Goal: Navigation & Orientation: Find specific page/section

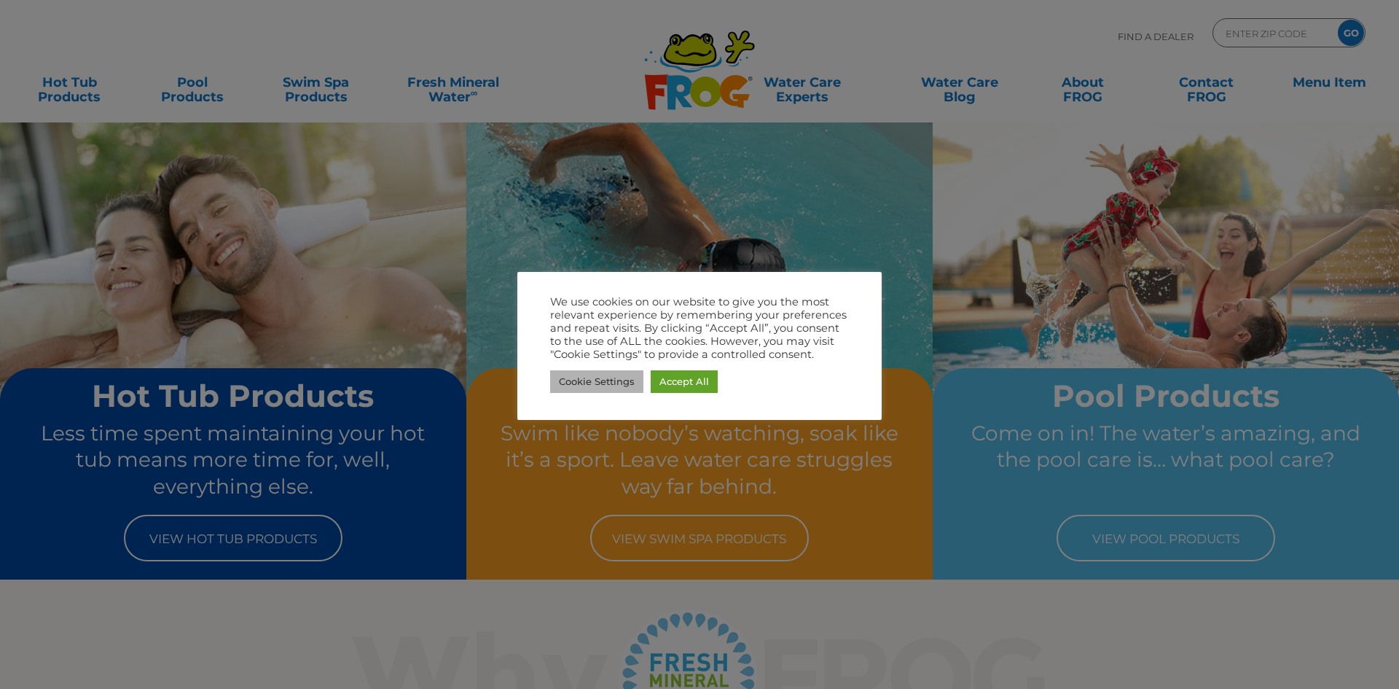
click at [594, 379] on link "Cookie Settings" at bounding box center [596, 381] width 93 height 23
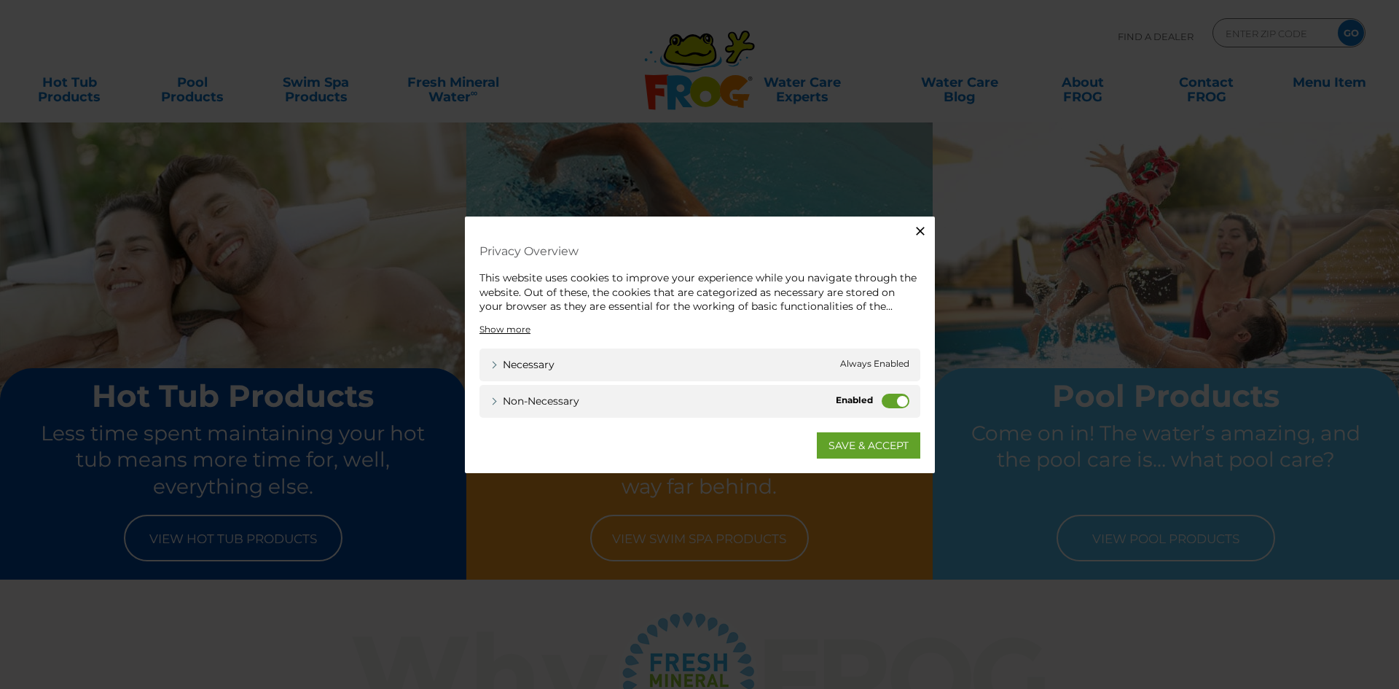
click at [917, 232] on icon "button" at bounding box center [920, 231] width 15 height 15
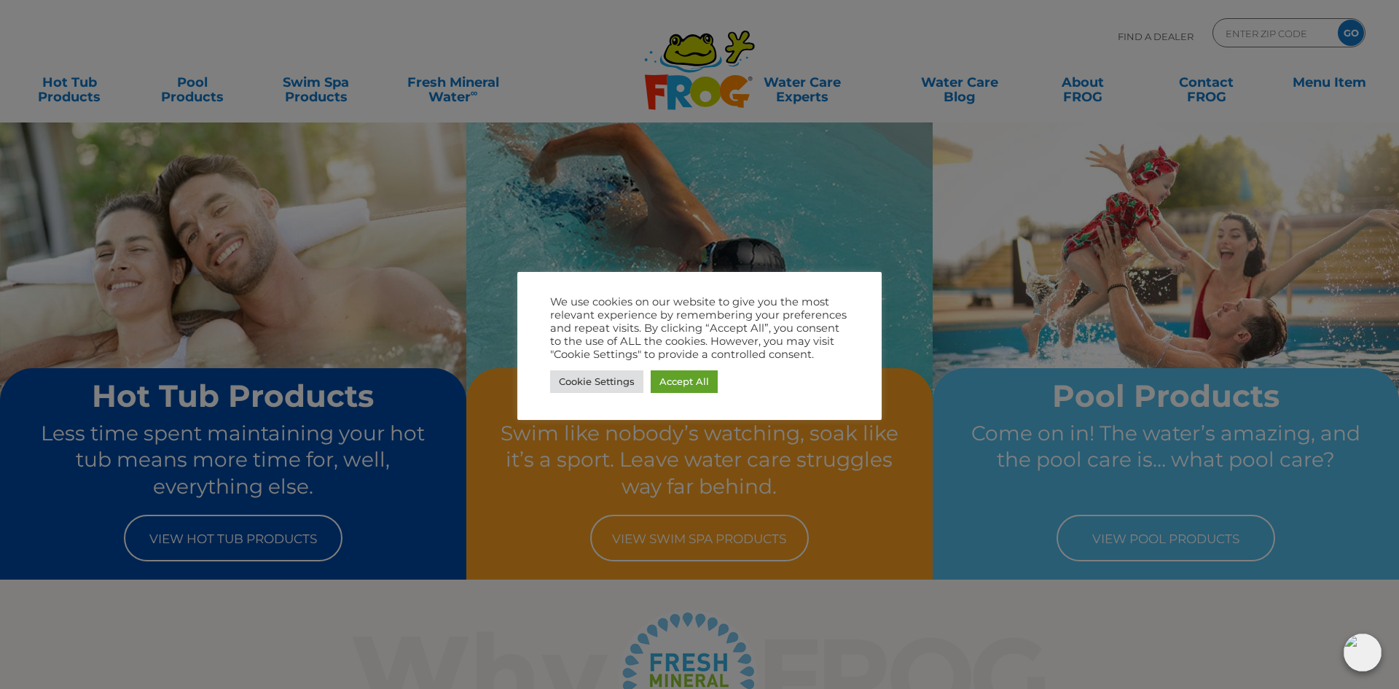
click at [532, 480] on div at bounding box center [699, 344] width 1399 height 689
click at [665, 380] on link "Accept All" at bounding box center [684, 381] width 67 height 23
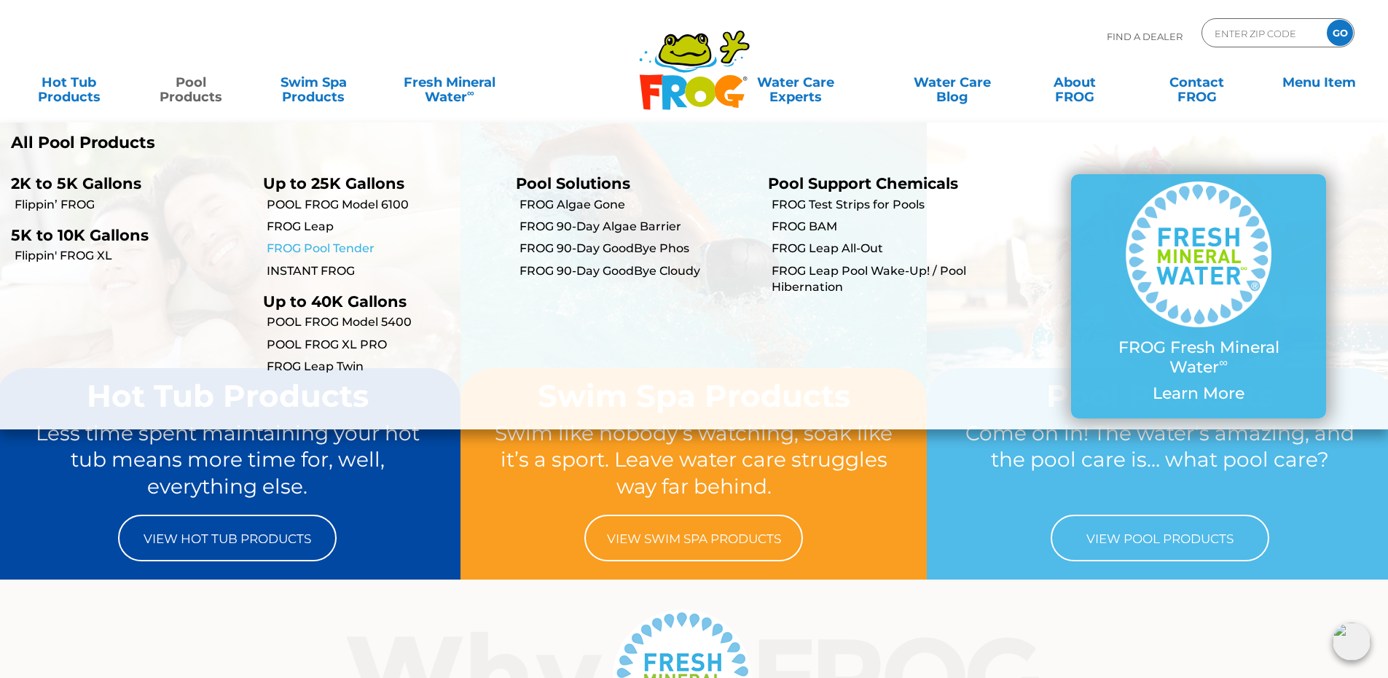
click at [348, 245] on link "FROG Pool Tender" at bounding box center [386, 248] width 238 height 16
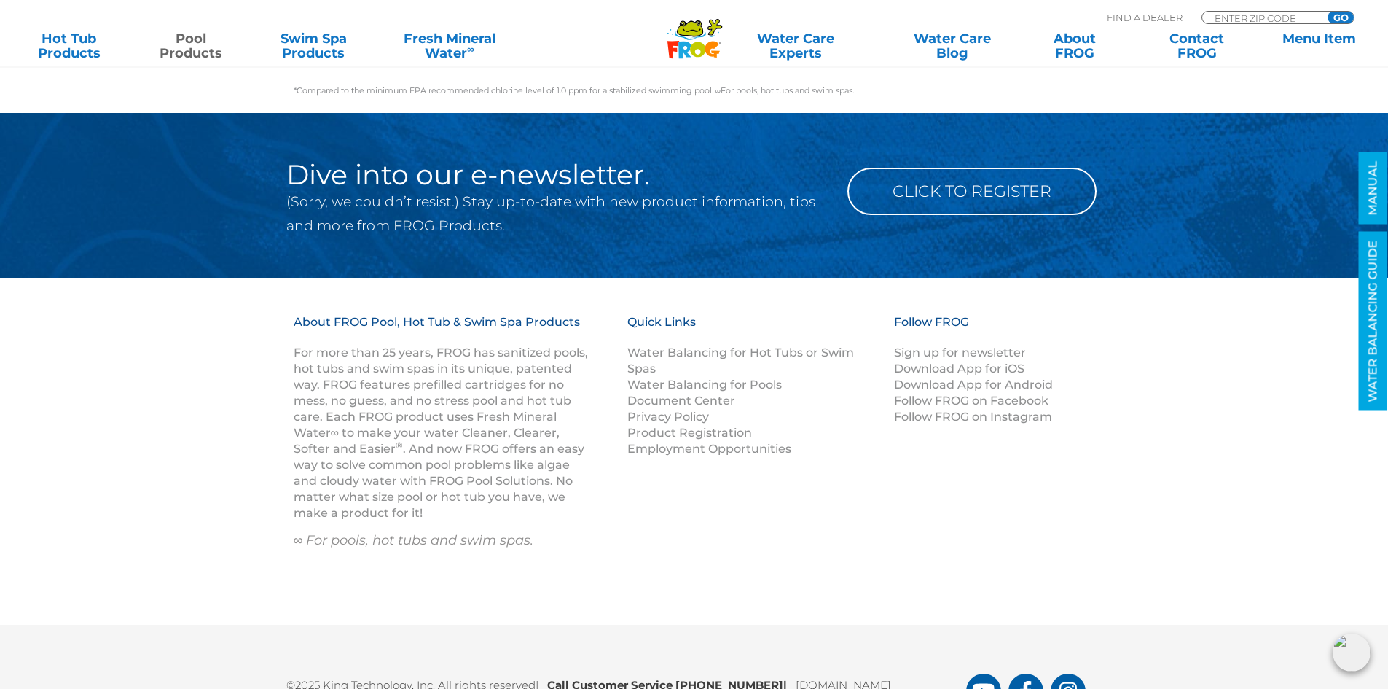
scroll to position [5465, 0]
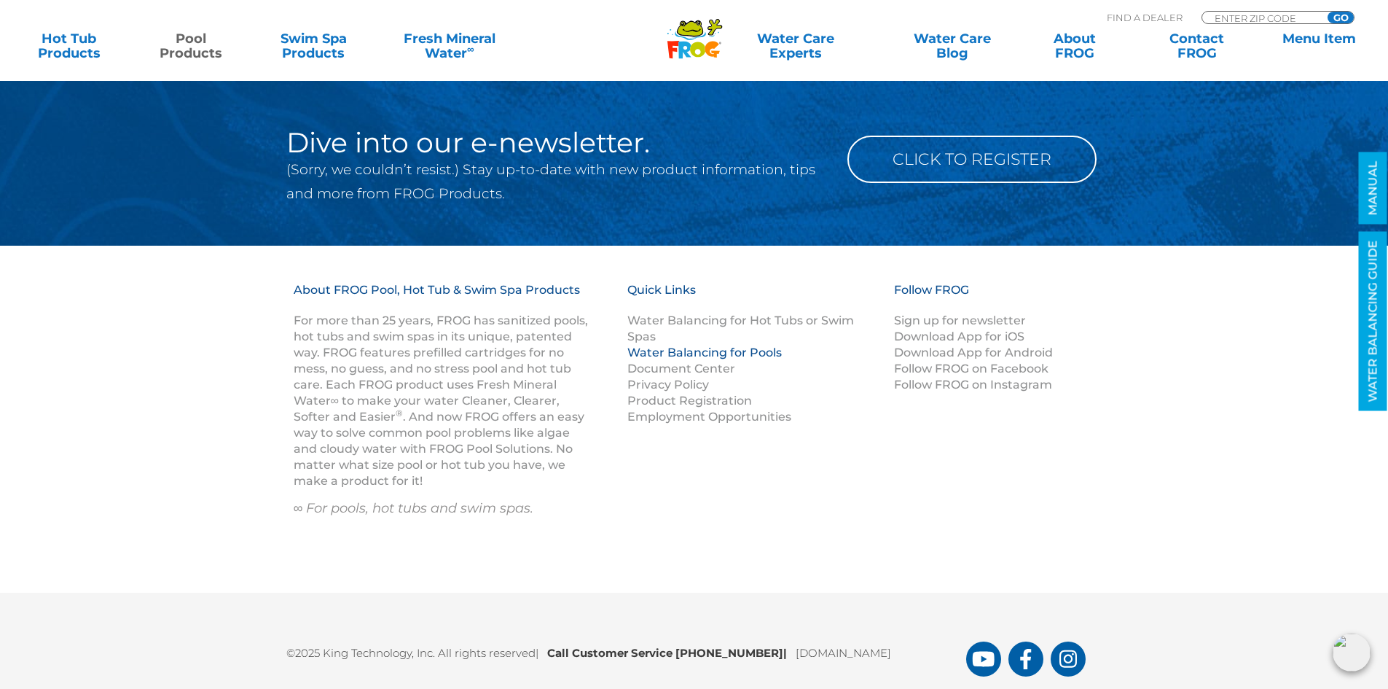
click at [766, 350] on link "Water Balancing for Pools" at bounding box center [704, 352] width 154 height 14
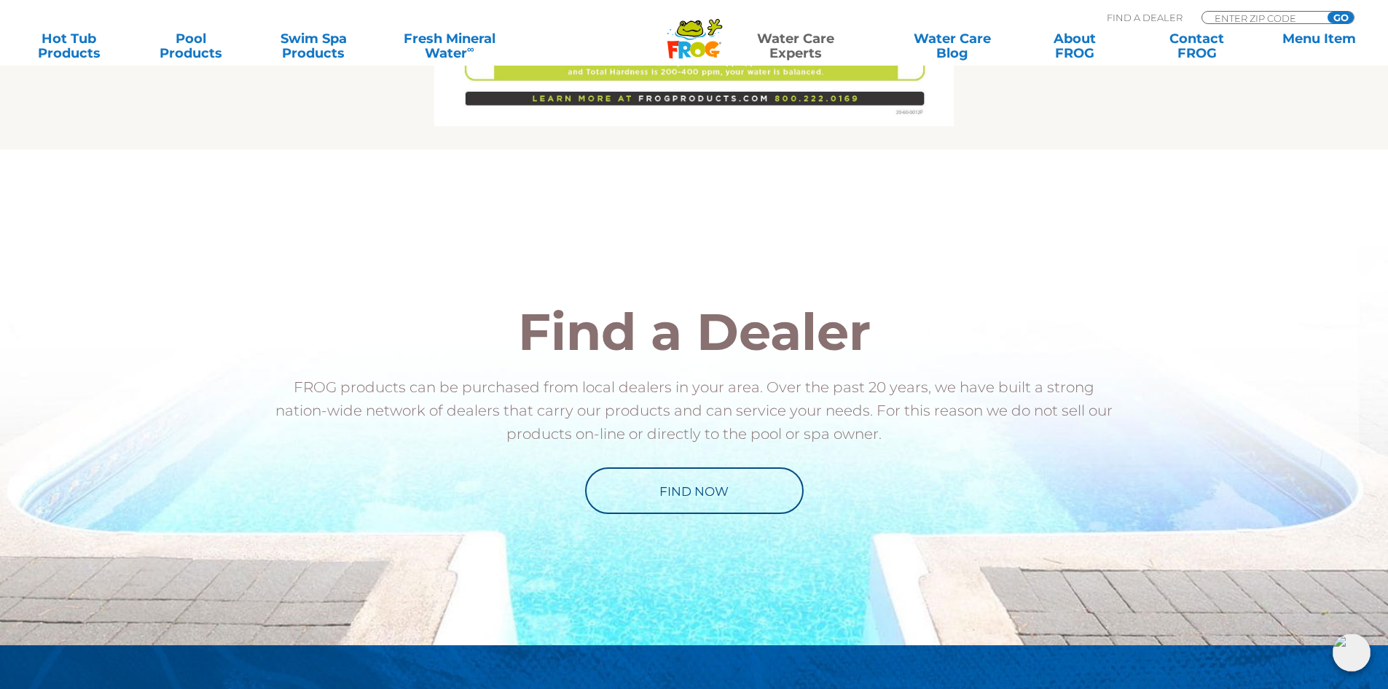
scroll to position [1384, 0]
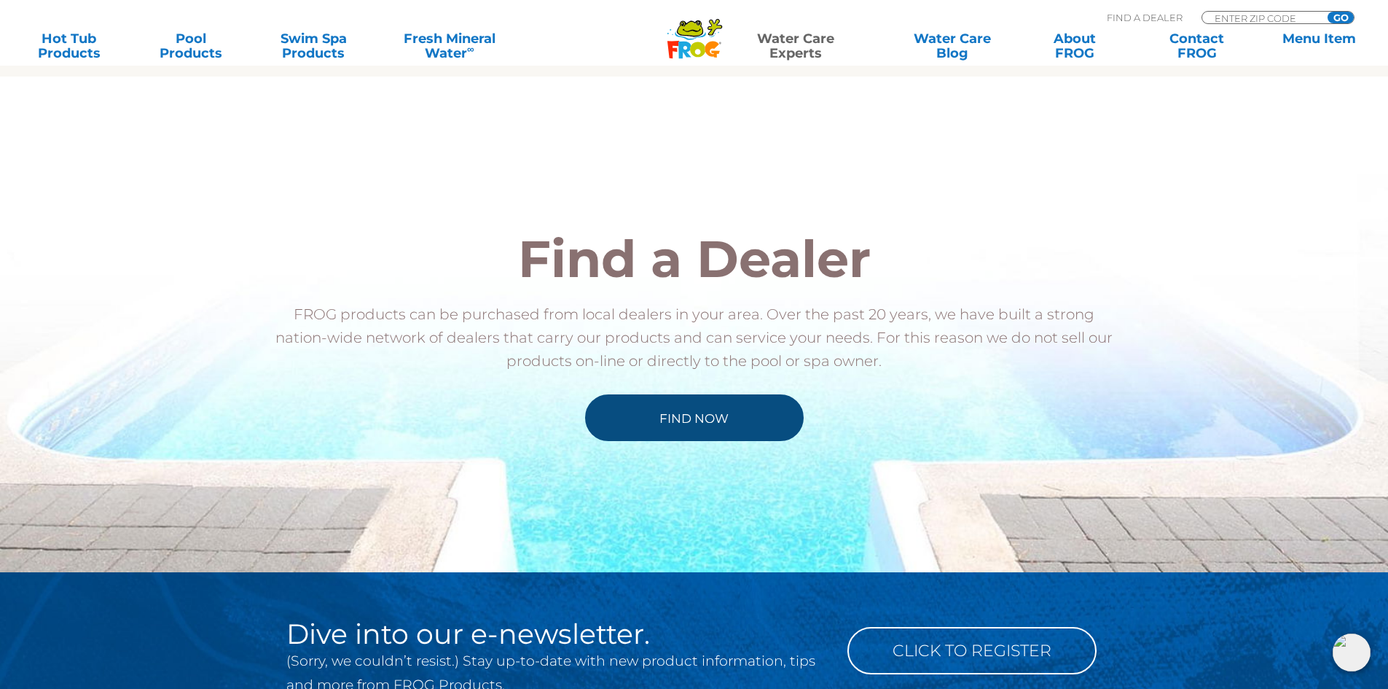
click at [707, 419] on link "Find Now" at bounding box center [694, 417] width 219 height 47
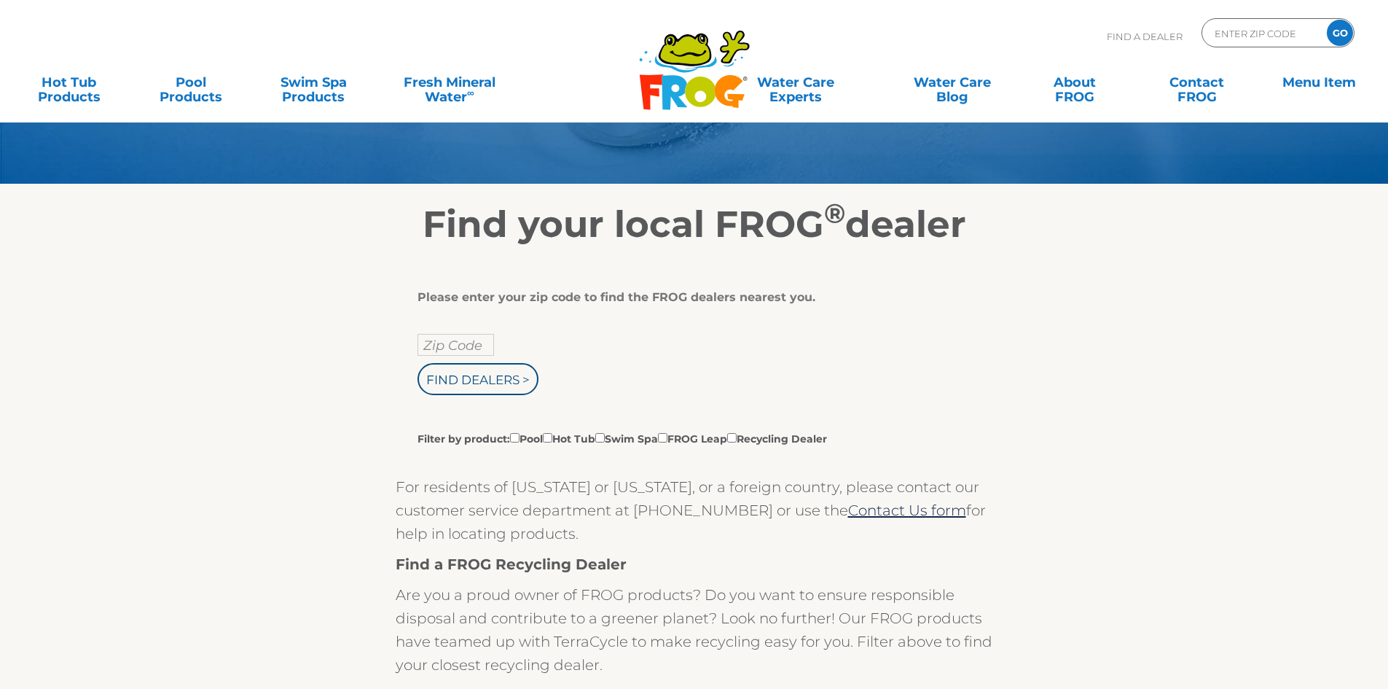
scroll to position [146, 0]
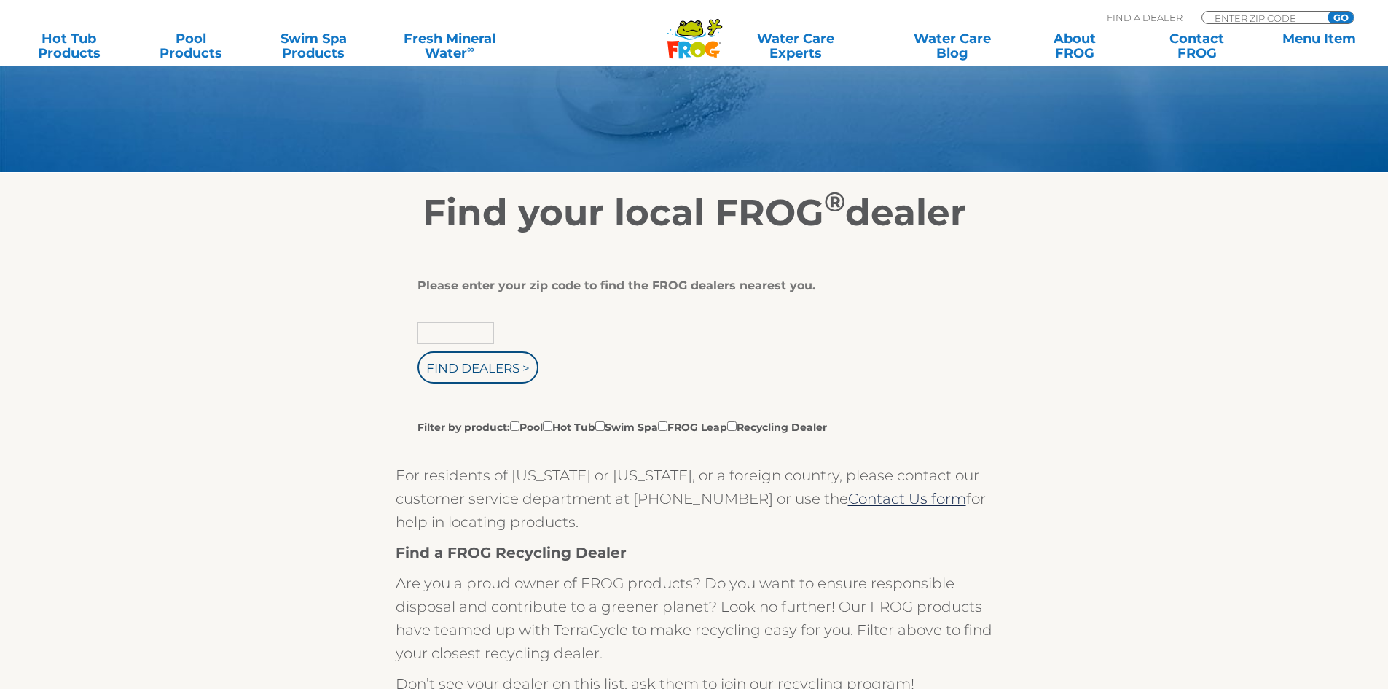
click at [482, 335] on input "text" at bounding box center [456, 333] width 77 height 22
type input "41171"
click at [475, 371] on input "Find Dealers >" at bounding box center [478, 367] width 121 height 32
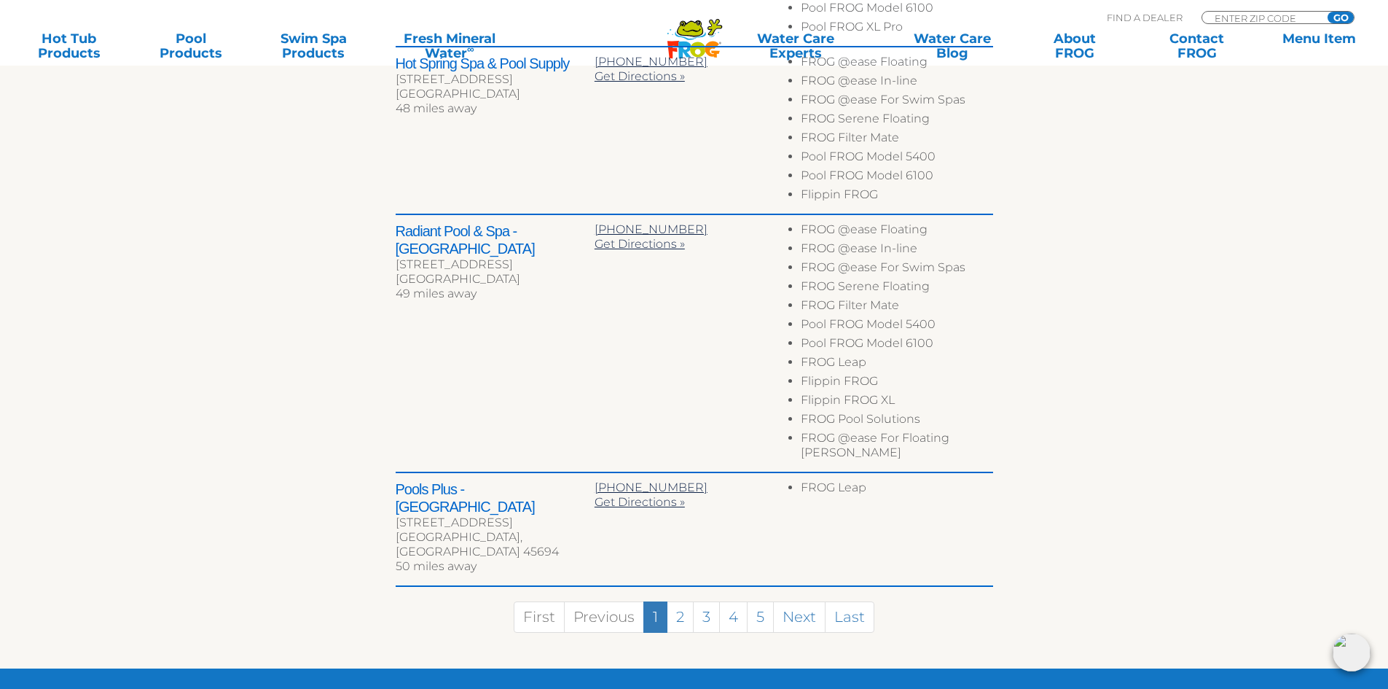
scroll to position [1020, 0]
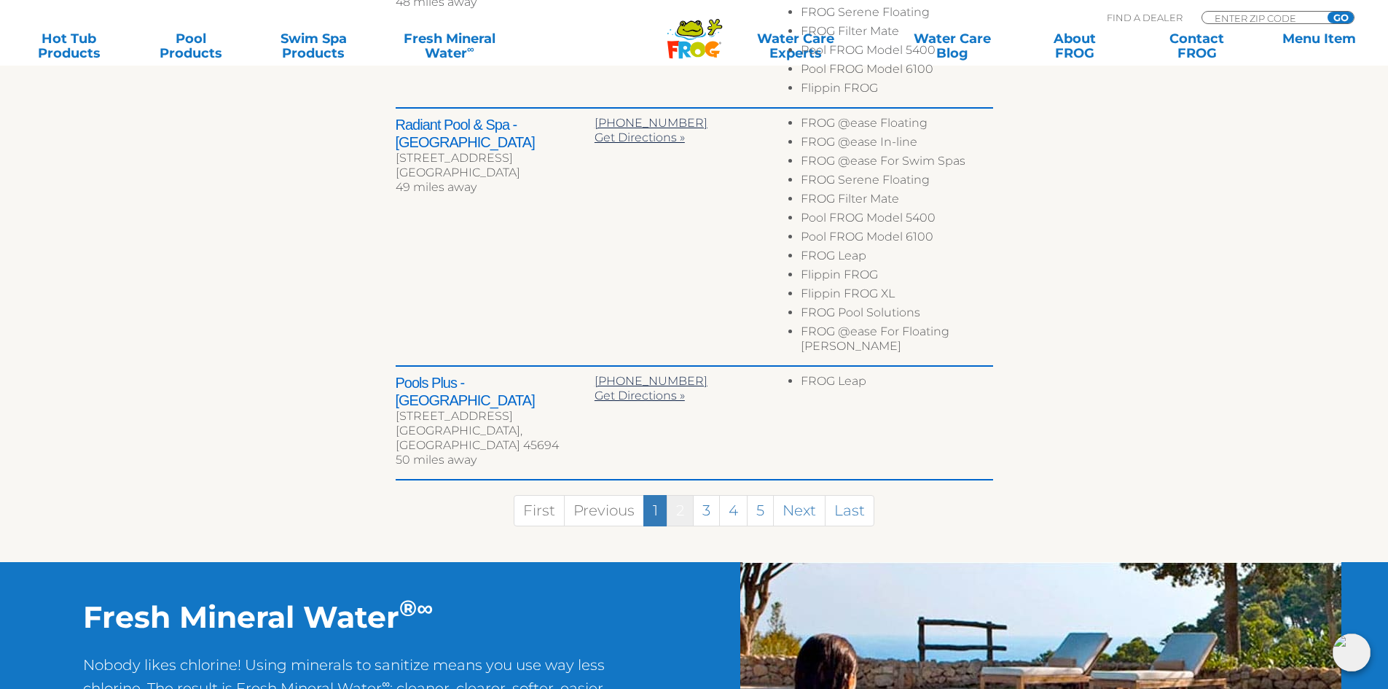
click at [680, 495] on link "2" at bounding box center [680, 510] width 27 height 31
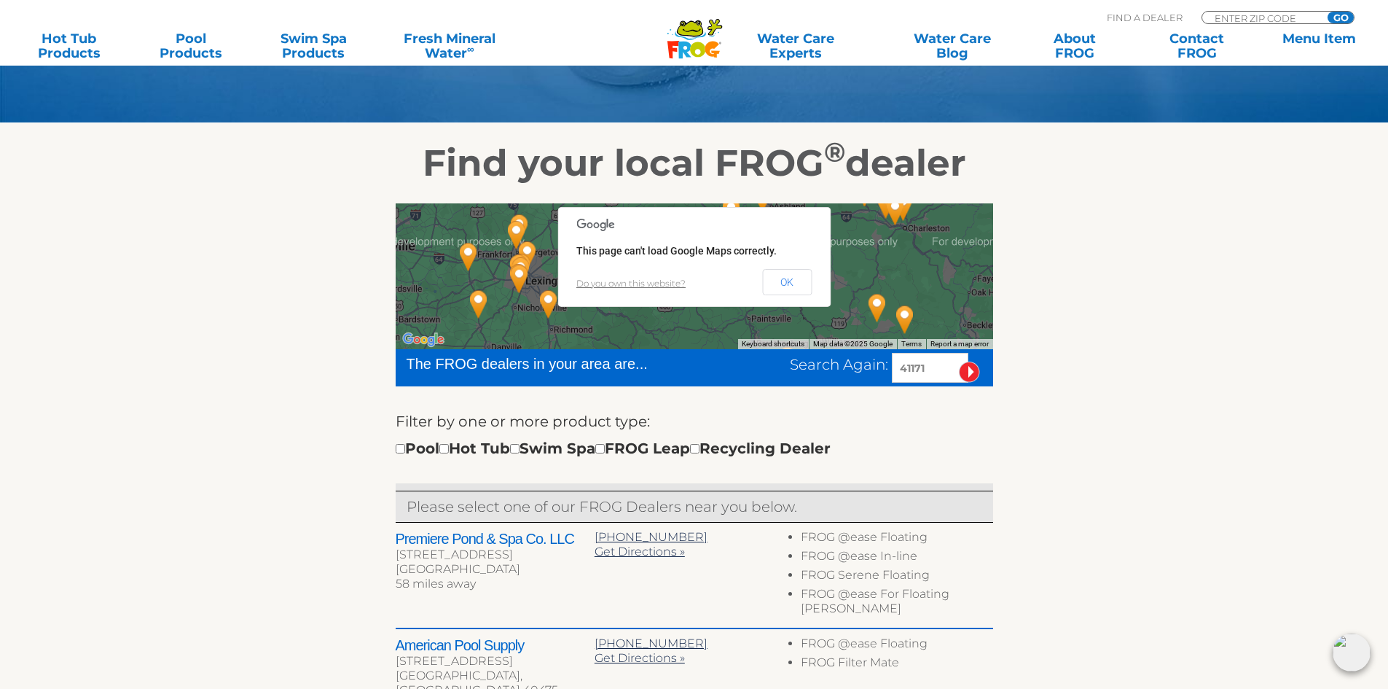
scroll to position [192, 0]
